Goal: Download file/media

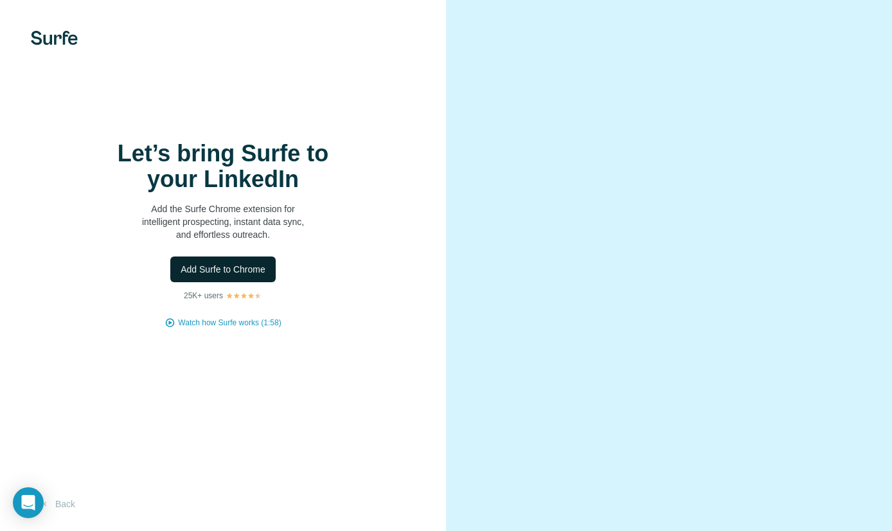
click at [255, 264] on span "Add Surfe to Chrome" at bounding box center [223, 269] width 85 height 13
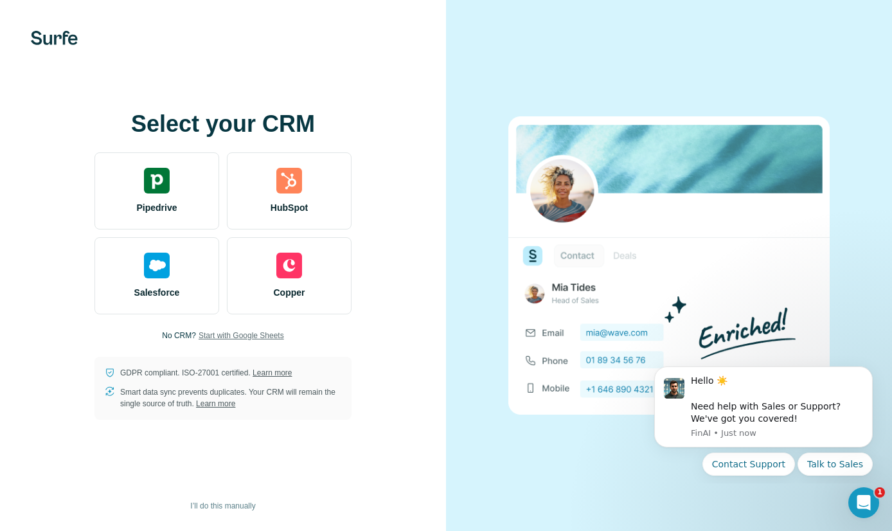
click at [227, 334] on span "Start with Google Sheets" at bounding box center [242, 336] width 86 height 12
click at [249, 338] on span "Start with Google Sheets" at bounding box center [242, 336] width 86 height 12
